Goal: Information Seeking & Learning: Learn about a topic

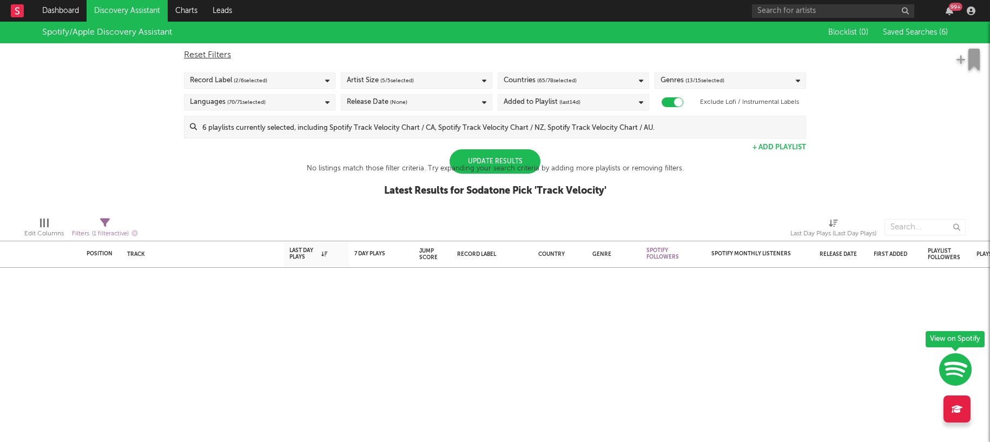
click at [516, 159] on div "Update Results" at bounding box center [495, 161] width 91 height 24
click at [464, 156] on div "Update Results" at bounding box center [495, 161] width 91 height 24
click at [490, 159] on div "Update Results" at bounding box center [495, 161] width 91 height 24
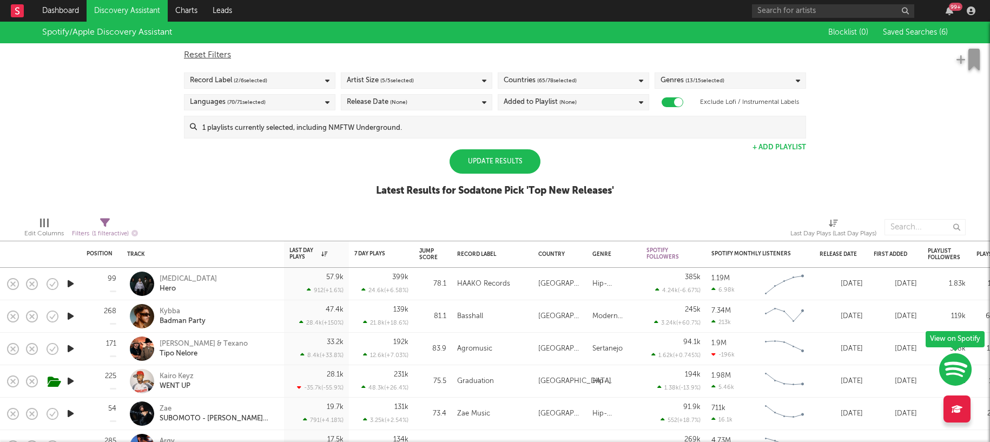
click at [501, 165] on div "Update Results" at bounding box center [495, 161] width 91 height 24
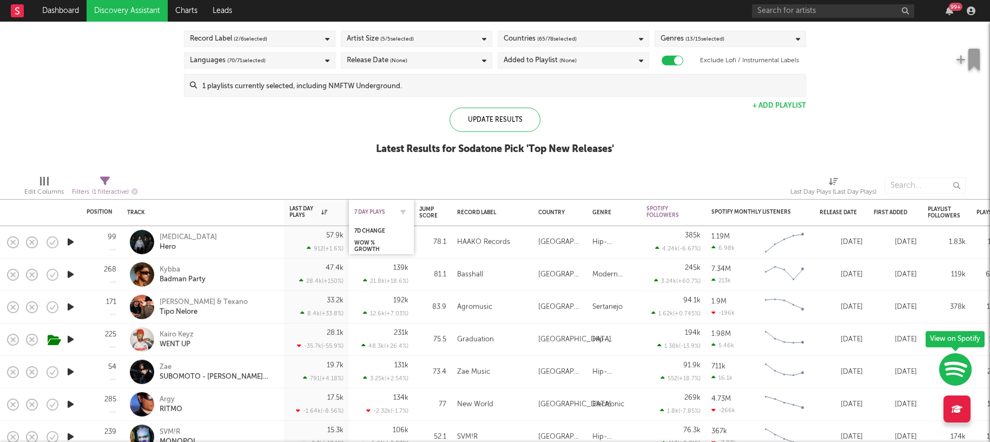
click at [372, 210] on div "7 Day Plays" at bounding box center [373, 211] width 38 height 6
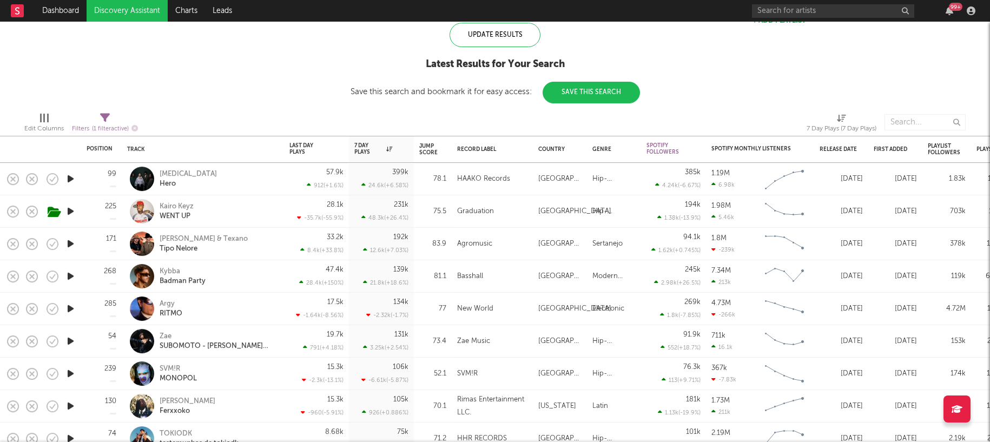
click at [70, 177] on icon "button" at bounding box center [70, 179] width 11 height 14
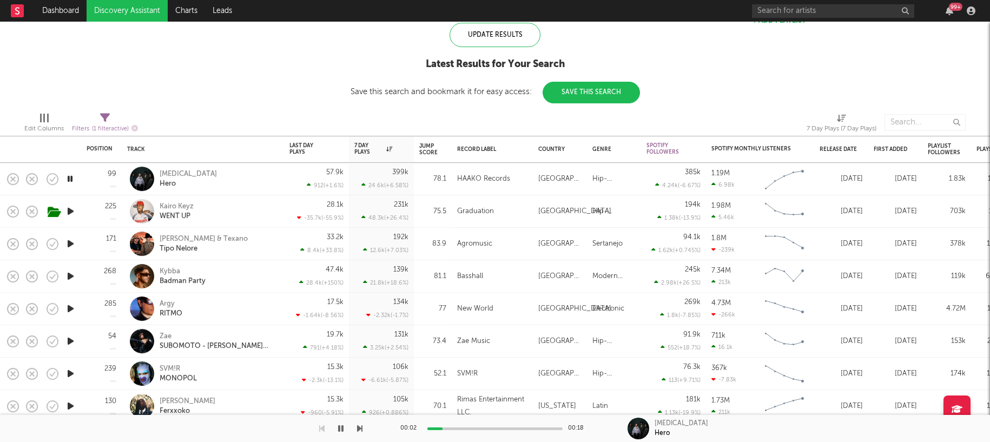
click at [71, 180] on icon "button" at bounding box center [70, 179] width 10 height 14
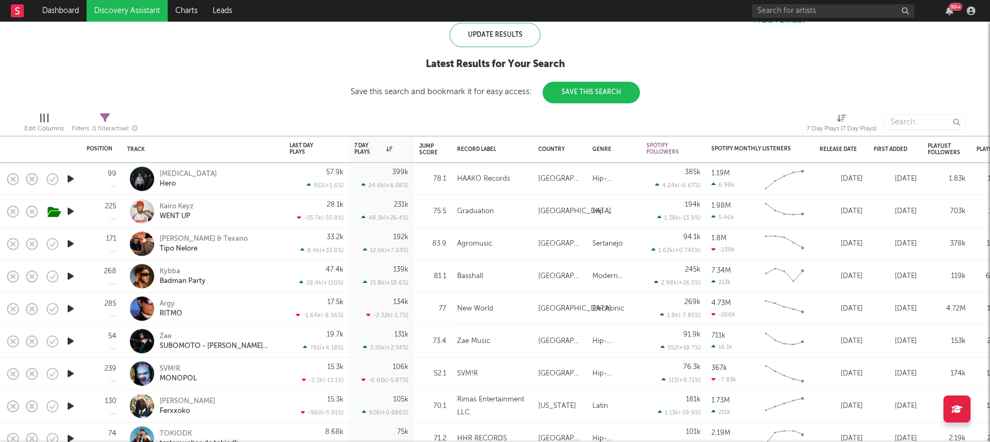
click at [70, 277] on icon "button" at bounding box center [70, 276] width 11 height 14
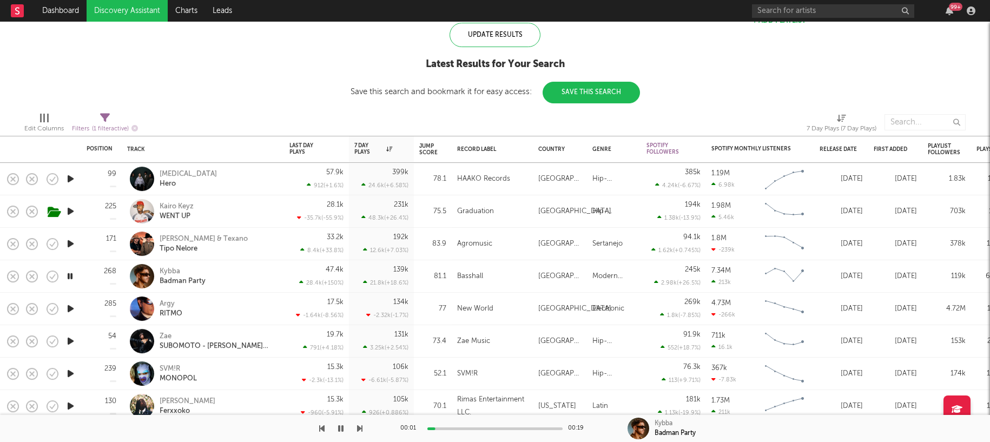
click at [455, 429] on div at bounding box center [494, 428] width 135 height 3
click at [70, 307] on icon "button" at bounding box center [70, 309] width 11 height 14
click at [71, 309] on icon "button" at bounding box center [70, 309] width 10 height 14
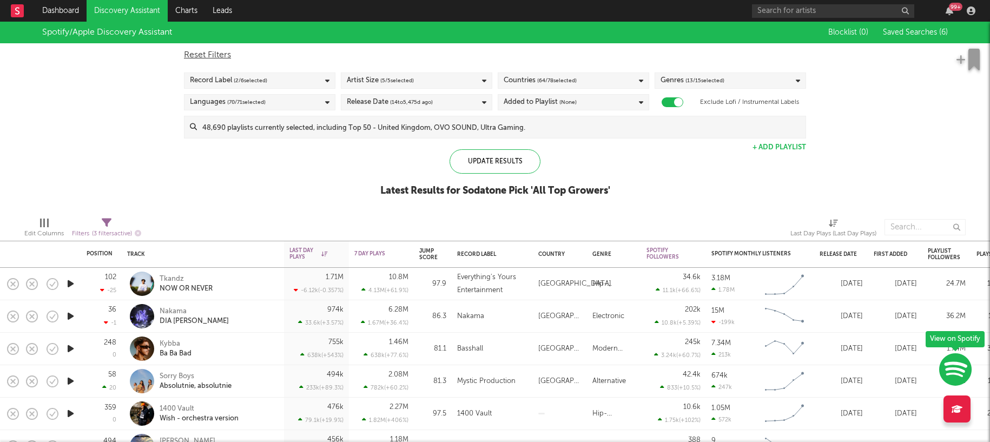
click at [283, 158] on div "Spotify/Apple Discovery Assistant Blocklist ( 0 ) Saved Searches ( 6 ) Reset Fi…" at bounding box center [495, 115] width 990 height 187
click at [344, 210] on div "Edit Columns Filters ( 3 filters active) Last Day Plays (Last Day Plays)" at bounding box center [495, 224] width 990 height 32
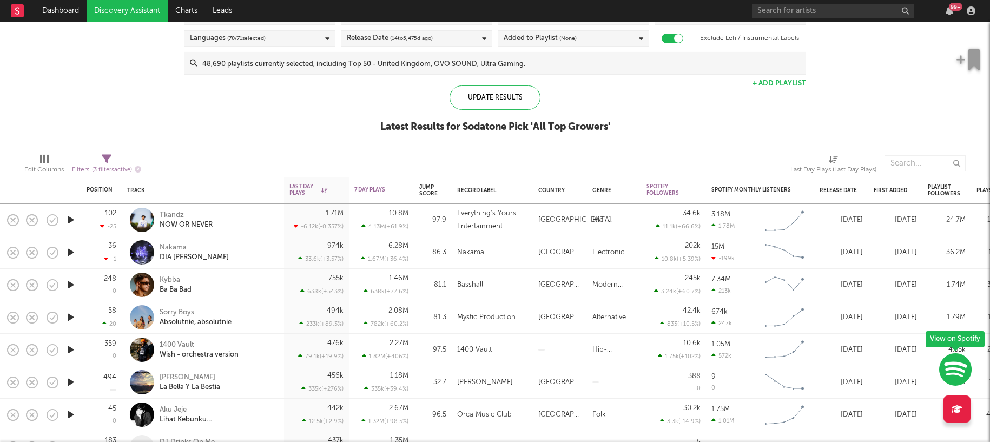
click at [72, 252] on icon "button" at bounding box center [70, 253] width 11 height 14
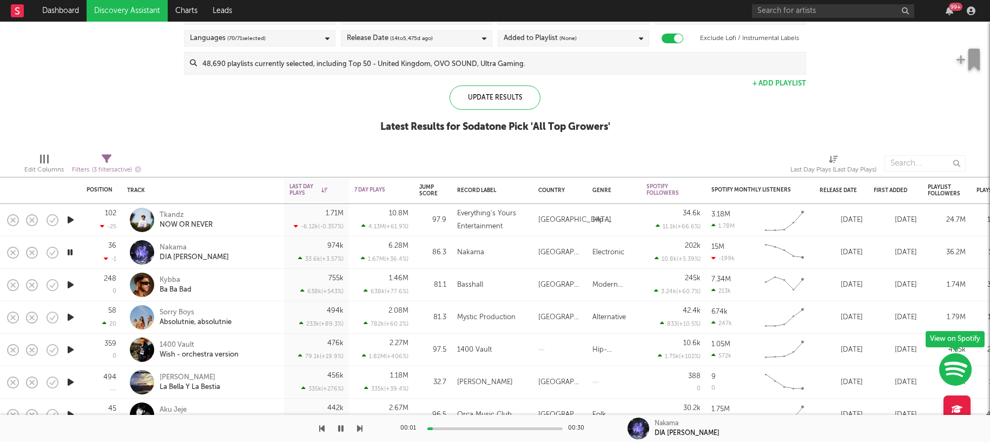
click at [451, 427] on div at bounding box center [494, 428] width 135 height 3
click at [341, 427] on icon "button" at bounding box center [340, 428] width 5 height 9
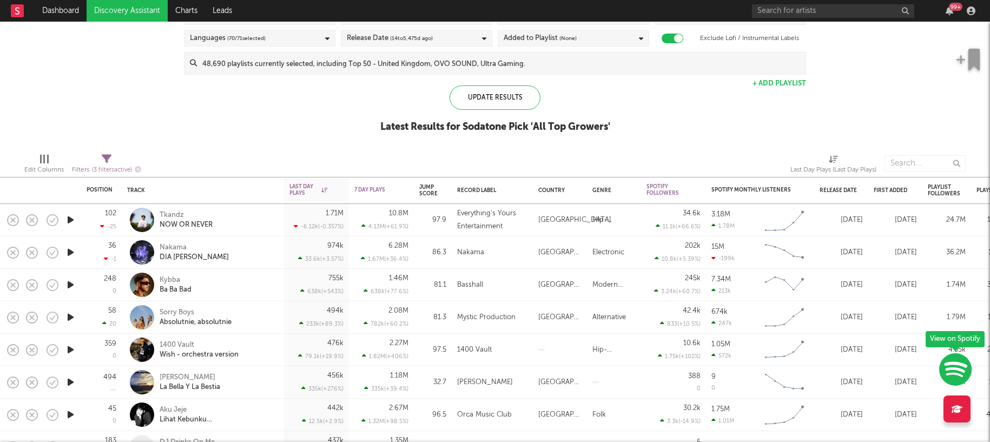
click at [280, 110] on div "Spotify/Apple Discovery Assistant Blocklist ( 0 ) Saved Searches ( 6 ) Reset Fi…" at bounding box center [495, 51] width 990 height 187
click at [331, 157] on div at bounding box center [303, 163] width 308 height 27
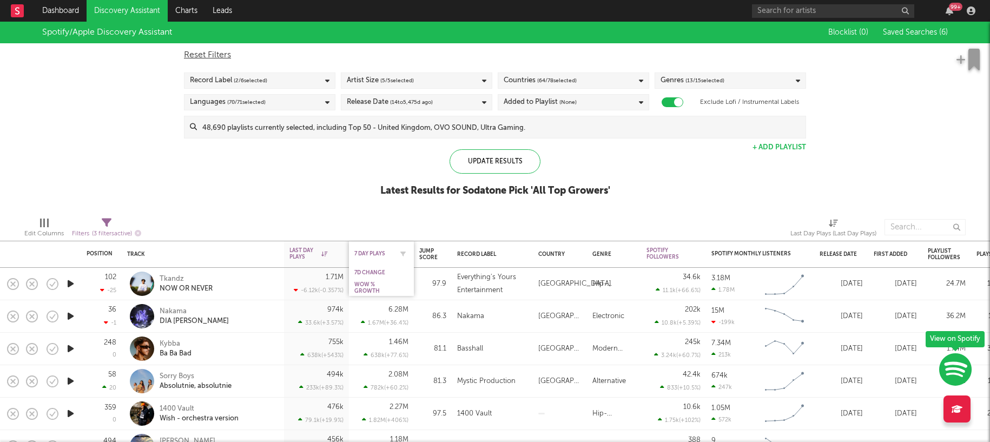
click at [371, 252] on div "7 Day Plays" at bounding box center [373, 253] width 38 height 6
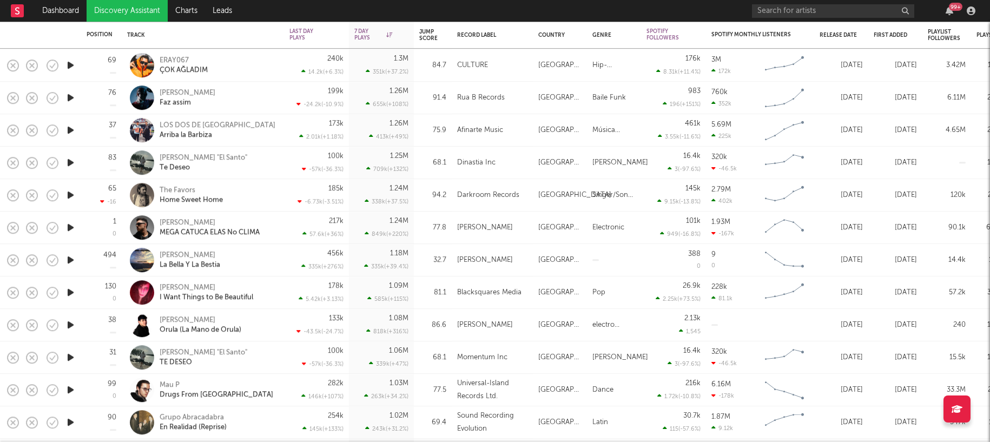
click at [485, 11] on nav "Dashboard Discovery Assistant Charts Leads 99 +" at bounding box center [495, 11] width 990 height 22
click at [68, 386] on icon "button" at bounding box center [70, 390] width 11 height 14
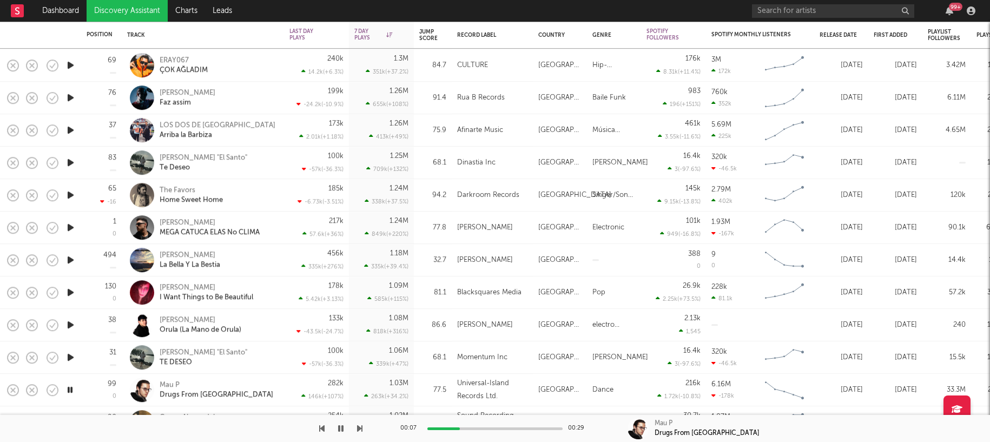
click at [460, 427] on div at bounding box center [494, 428] width 135 height 3
click at [69, 391] on icon "button" at bounding box center [70, 390] width 10 height 14
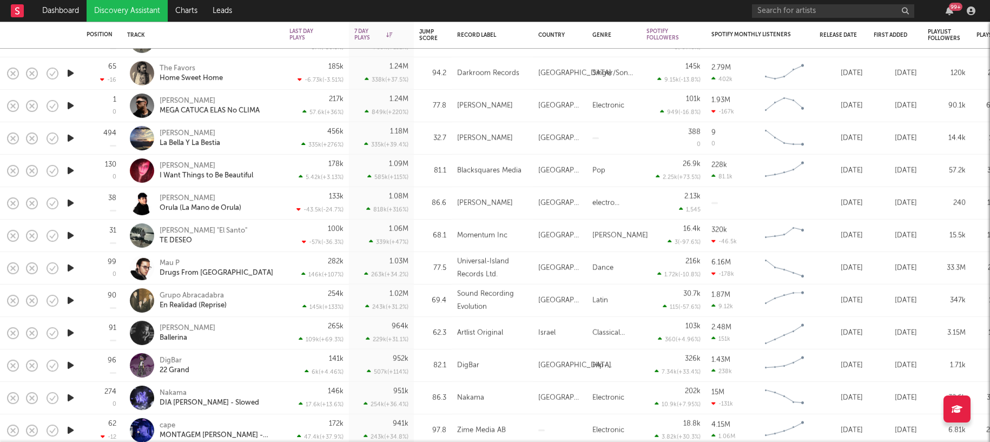
click at [71, 332] on icon "button" at bounding box center [70, 333] width 11 height 14
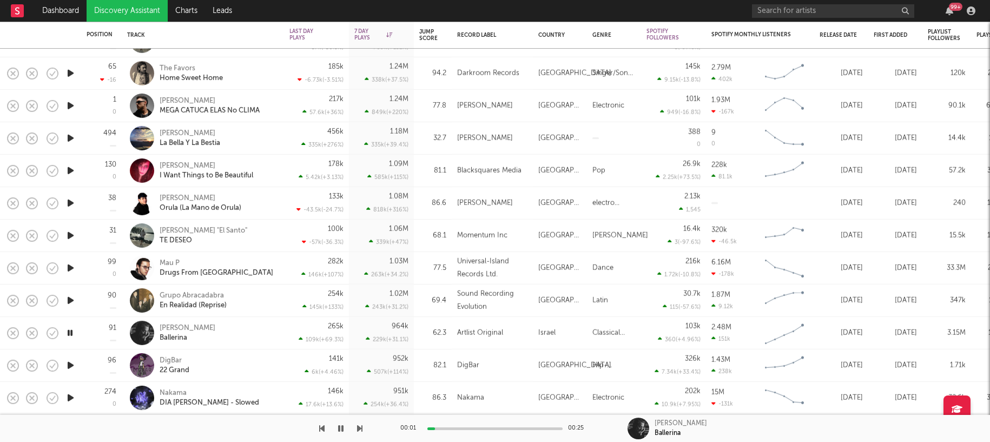
click at [456, 428] on div at bounding box center [494, 428] width 135 height 3
click at [341, 427] on icon "button" at bounding box center [340, 428] width 5 height 9
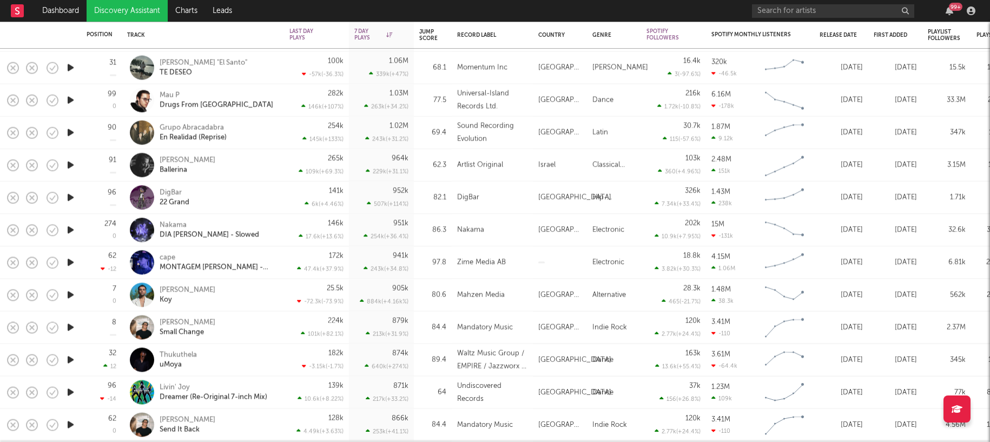
click at [69, 392] on icon "button" at bounding box center [70, 393] width 11 height 14
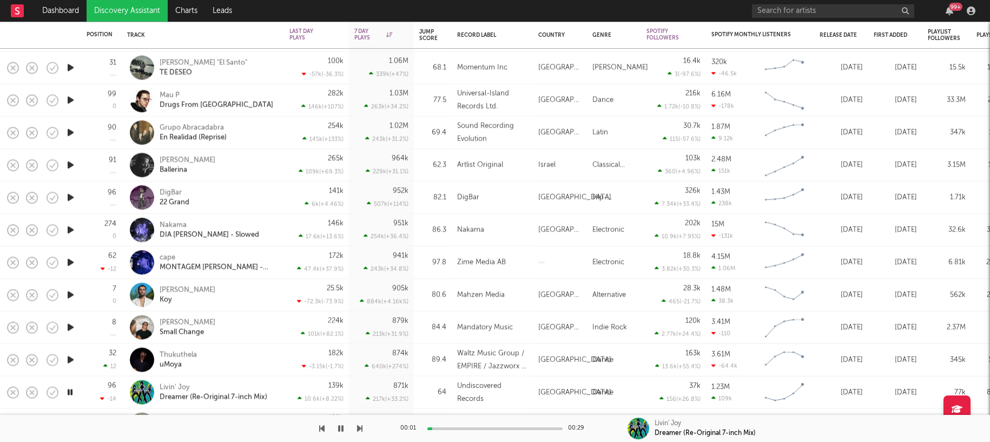
click at [460, 426] on div "00:01 00:29" at bounding box center [494, 428] width 189 height 27
click at [462, 428] on div at bounding box center [494, 428] width 135 height 3
click at [67, 392] on div at bounding box center [65, 392] width 54 height 25
click at [340, 430] on icon "button" at bounding box center [340, 428] width 5 height 9
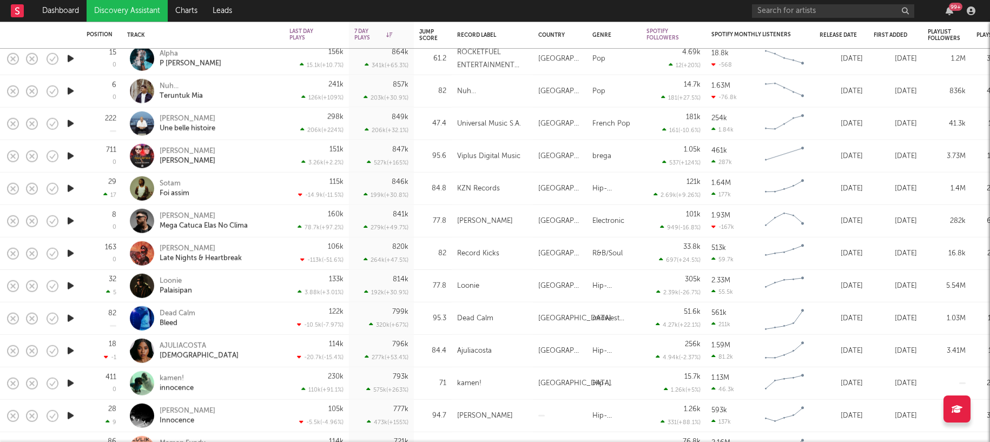
click at [70, 383] on icon "button" at bounding box center [70, 384] width 11 height 14
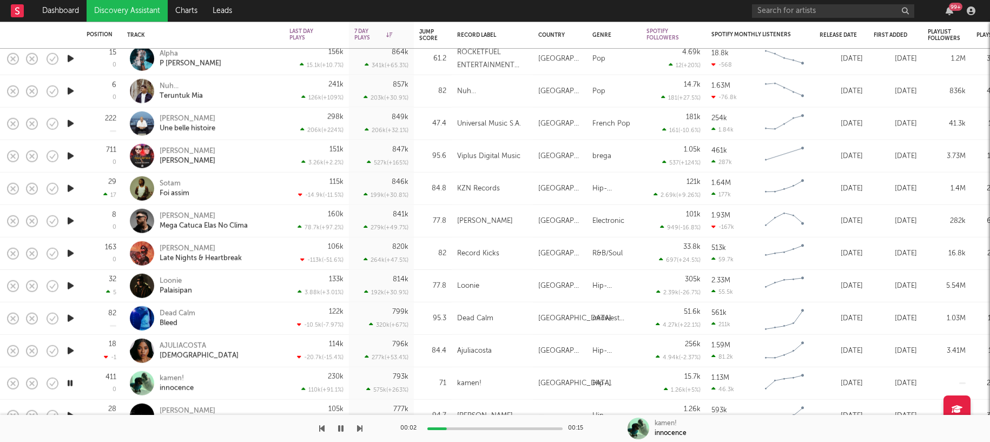
click at [466, 427] on div at bounding box center [494, 428] width 135 height 3
click at [68, 382] on icon "button" at bounding box center [70, 384] width 10 height 14
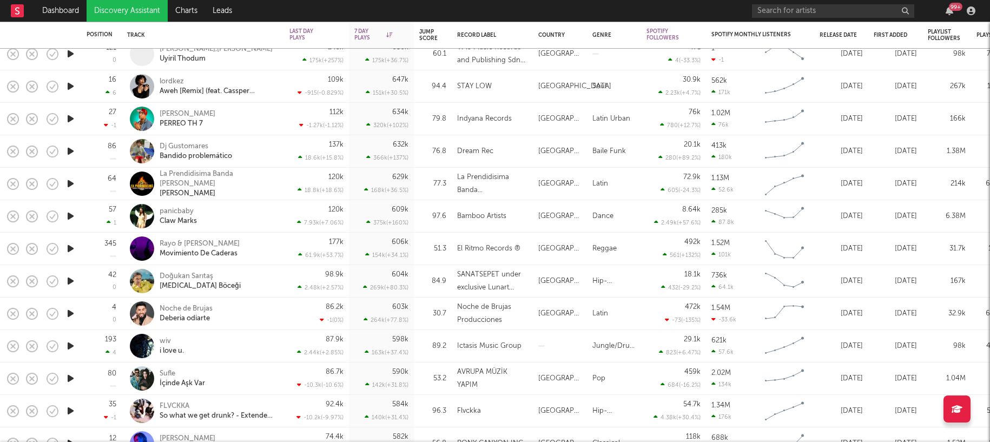
click at [67, 346] on icon "button" at bounding box center [70, 346] width 11 height 14
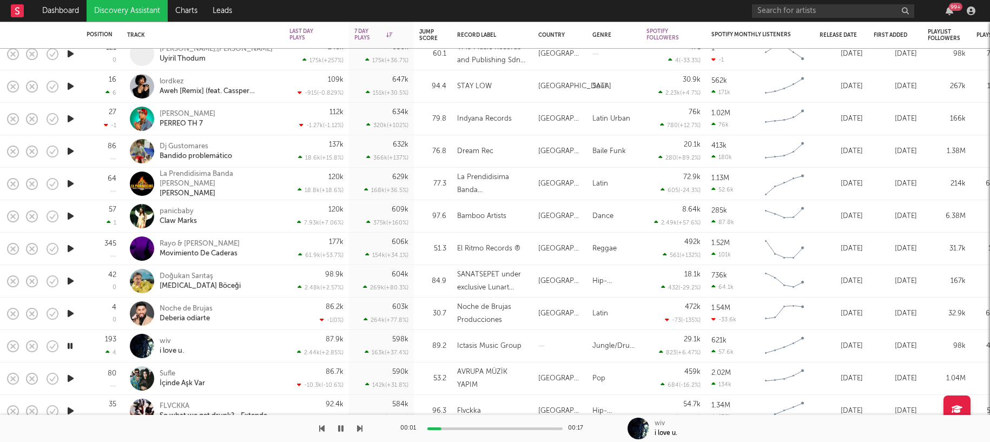
click at [464, 426] on div "00:01 00:17" at bounding box center [494, 428] width 189 height 27
click at [484, 427] on div at bounding box center [494, 428] width 135 height 3
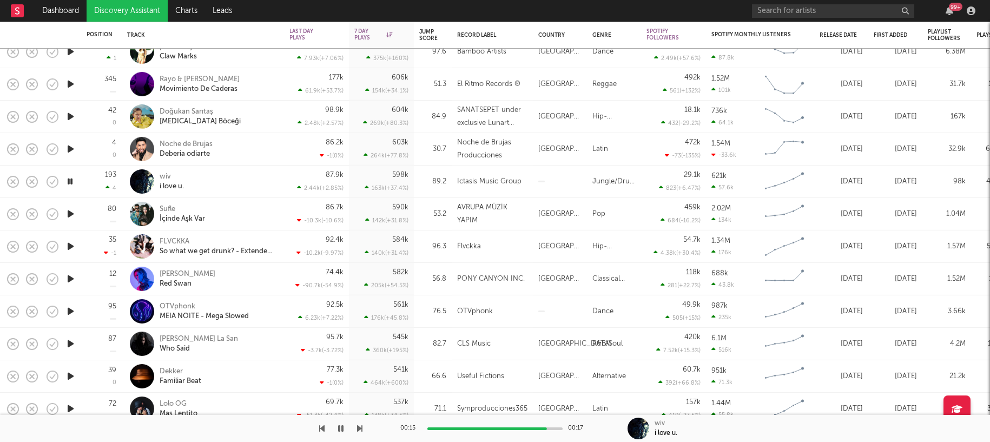
click at [67, 346] on icon "button" at bounding box center [70, 344] width 11 height 14
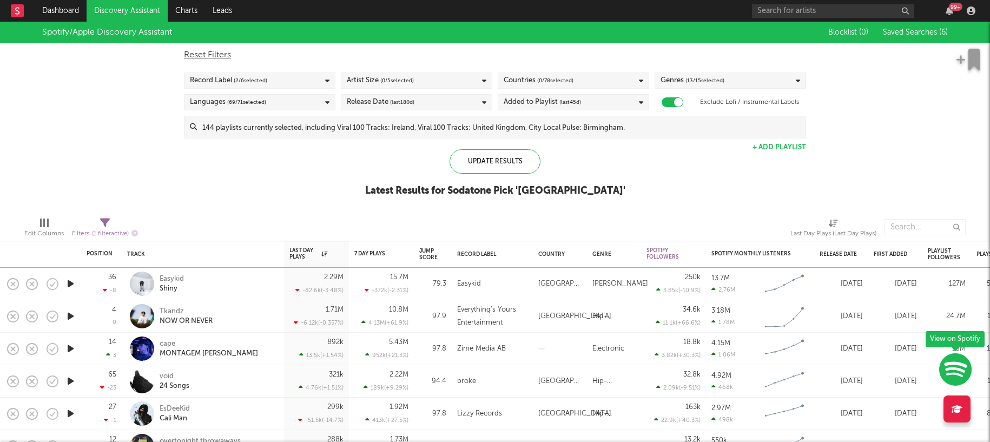
click at [322, 163] on div "Spotify/Apple Discovery Assistant Blocklist ( 0 ) Saved Searches ( 6 ) Reset Fi…" at bounding box center [495, 115] width 990 height 187
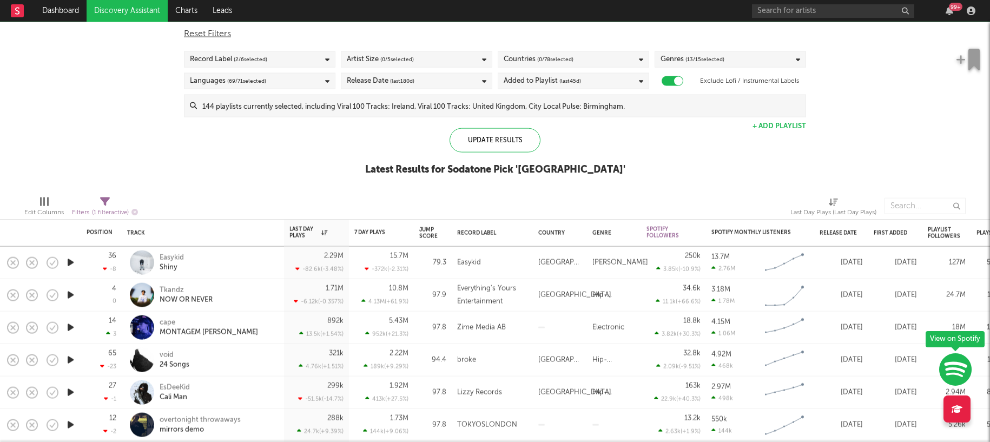
click at [68, 261] on icon "button" at bounding box center [70, 263] width 11 height 14
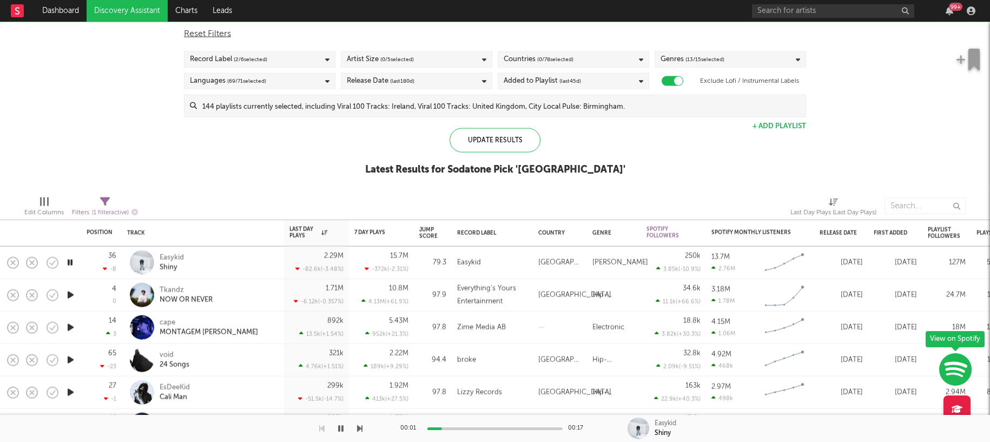
click at [471, 430] on div "00:01 00:17" at bounding box center [494, 428] width 189 height 27
click at [471, 427] on div at bounding box center [494, 428] width 135 height 3
click at [341, 428] on icon "button" at bounding box center [340, 428] width 5 height 9
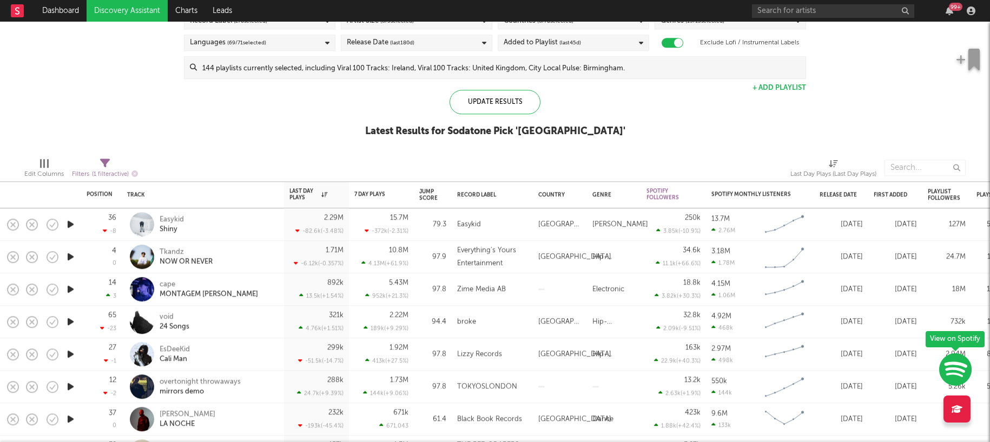
click at [71, 386] on icon "button" at bounding box center [70, 387] width 11 height 14
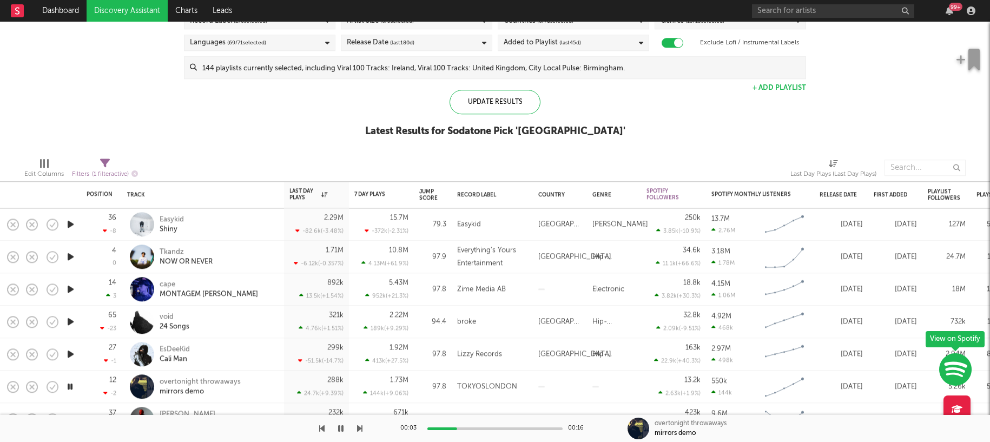
click at [466, 427] on div at bounding box center [494, 428] width 135 height 3
click at [500, 428] on div at bounding box center [494, 428] width 135 height 3
click at [241, 117] on div "Spotify/Apple Discovery Assistant Blocklist ( 0 ) Saved Searches ( 6 ) Reset Fi…" at bounding box center [495, 55] width 990 height 187
